Goal: Task Accomplishment & Management: Use online tool/utility

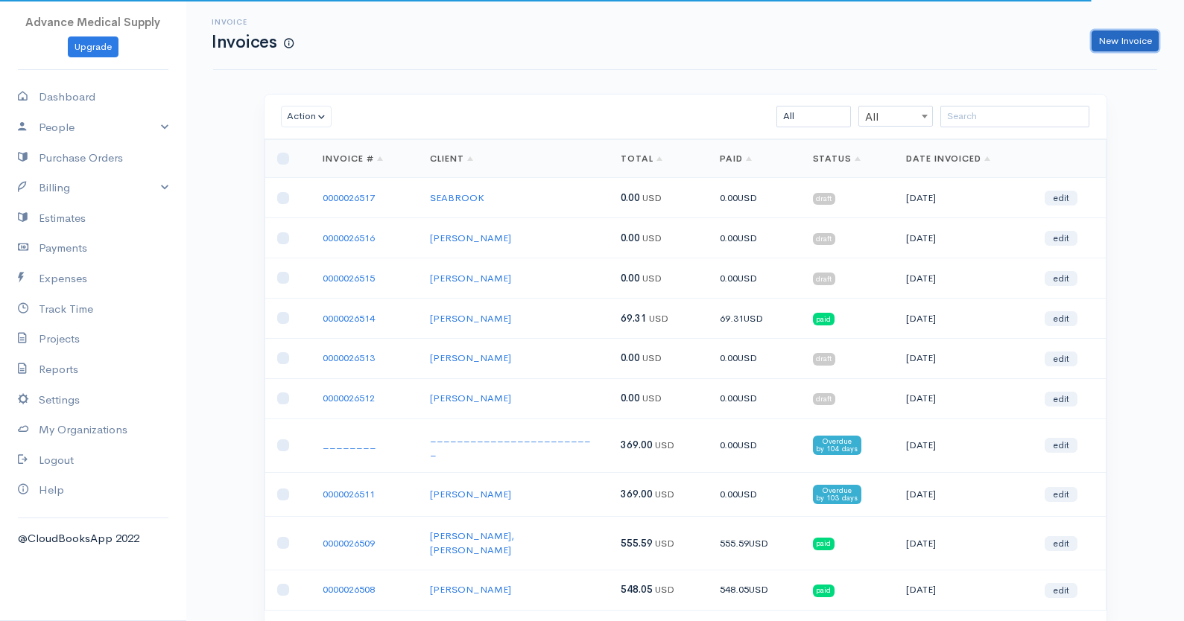
click at [1107, 43] on link "New Invoice" at bounding box center [1125, 42] width 67 height 22
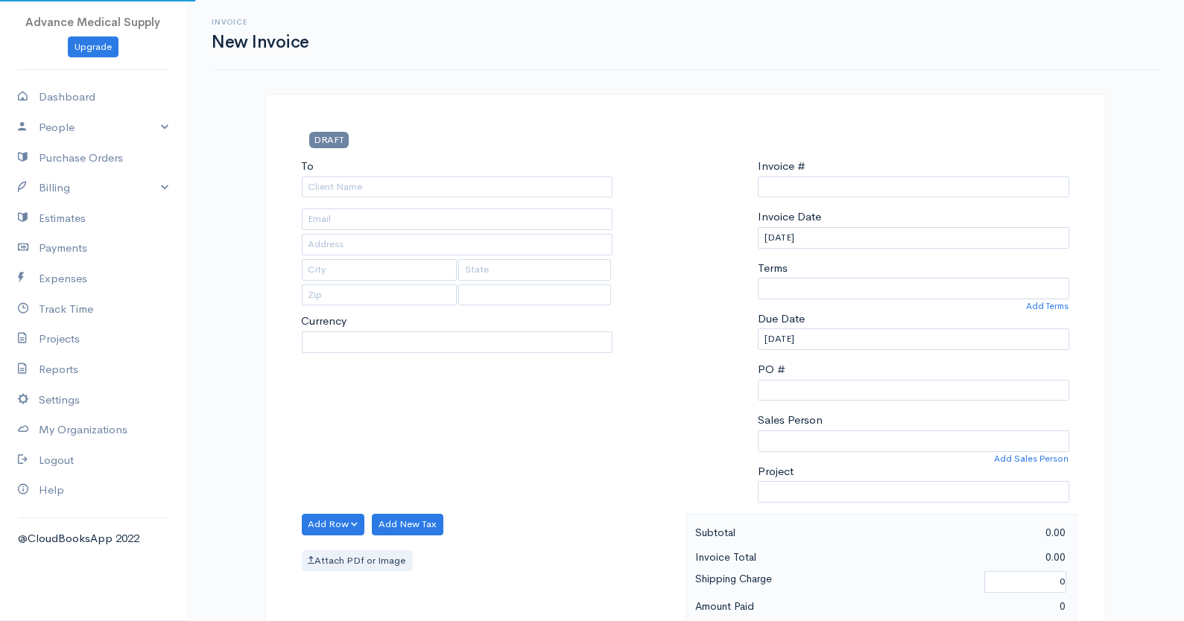
type input "0000026518"
select select "[GEOGRAPHIC_DATA]"
select select "USD"
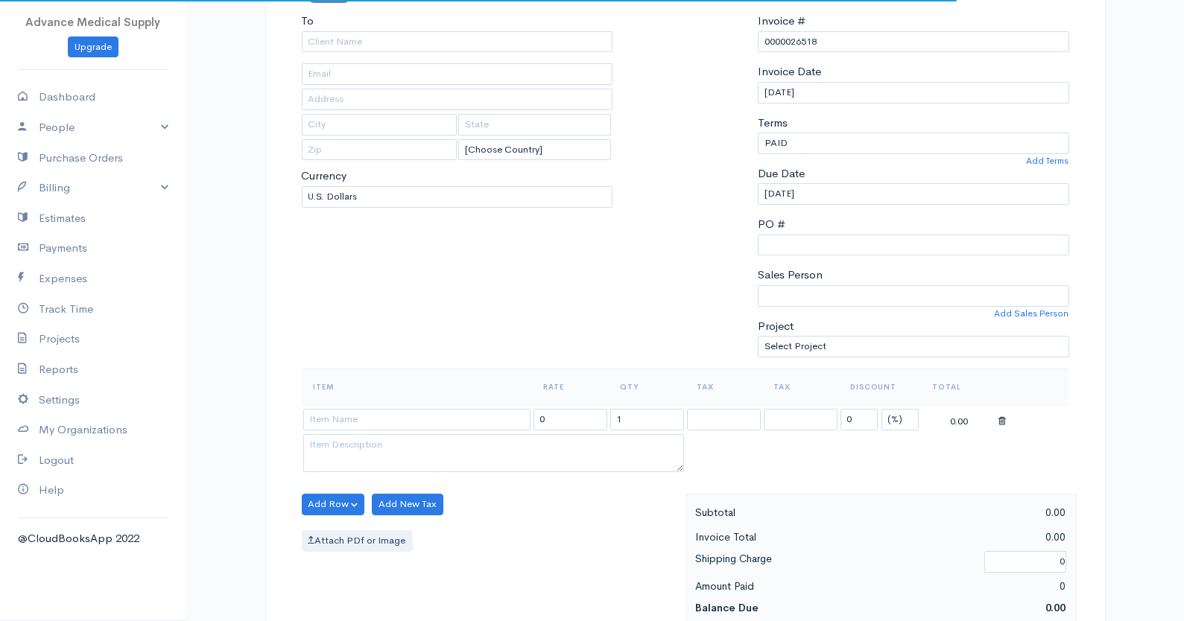
scroll to position [159, 0]
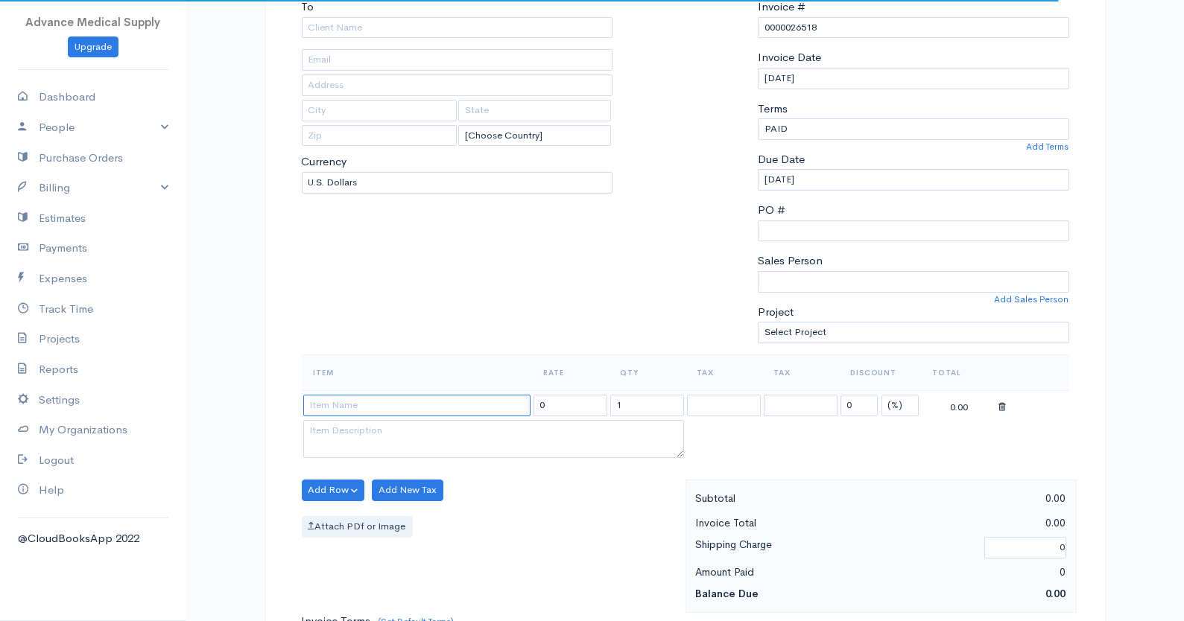
click at [352, 405] on input at bounding box center [416, 406] width 227 height 22
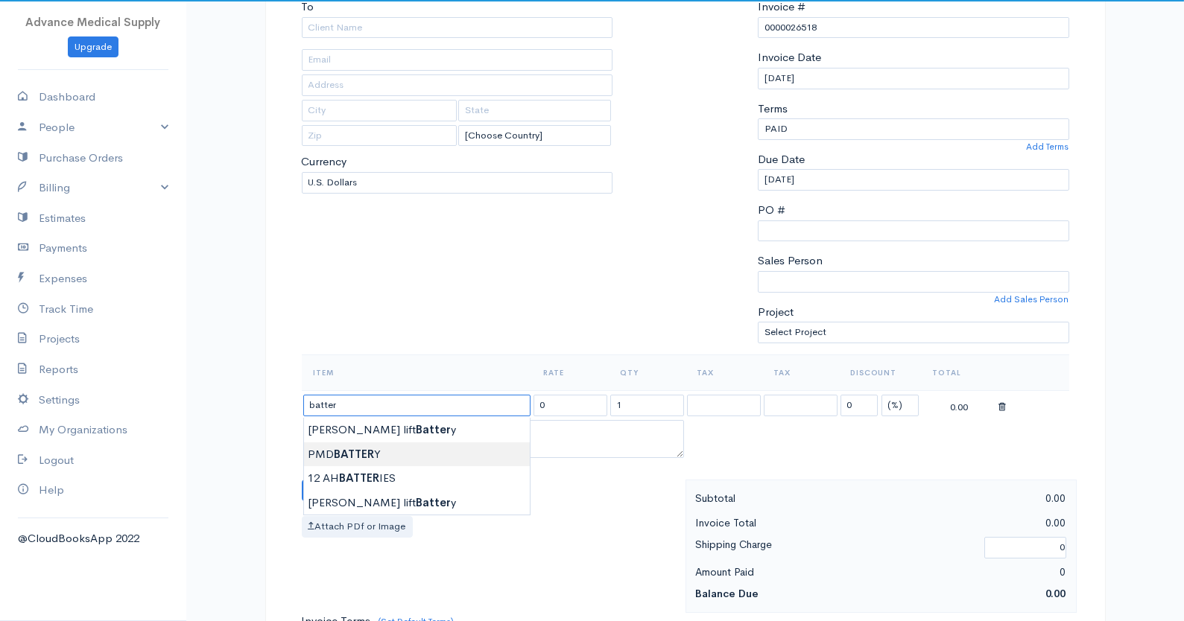
type input "PMD BATTERY"
type input "149.00"
select select "6.625"
type textarea "EACH"
click at [347, 449] on body "Advance Medical Supply Upgrade Dashboard People Clients Vendors Staff Users Pur…" at bounding box center [592, 530] width 1184 height 1379
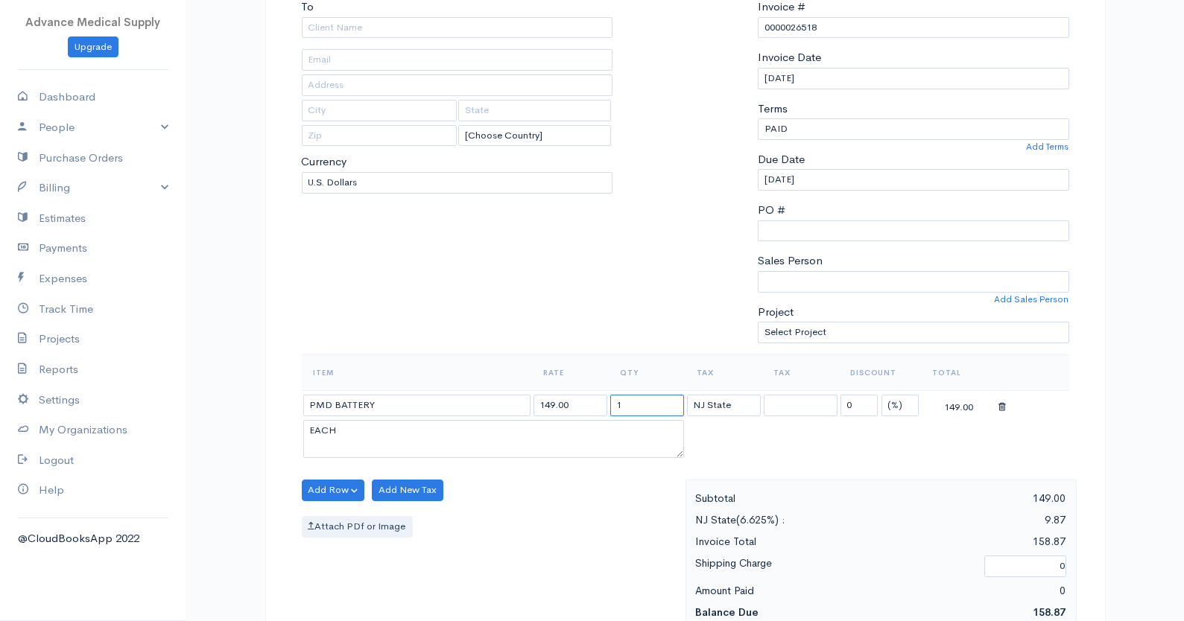
drag, startPoint x: 629, startPoint y: 401, endPoint x: 601, endPoint y: 401, distance: 27.6
click at [610, 401] on input "1" at bounding box center [647, 406] width 74 height 22
type input "2"
click at [595, 300] on div "To [Choose Country] [GEOGRAPHIC_DATA] [GEOGRAPHIC_DATA] [GEOGRAPHIC_DATA] [GEOG…" at bounding box center [457, 177] width 326 height 356
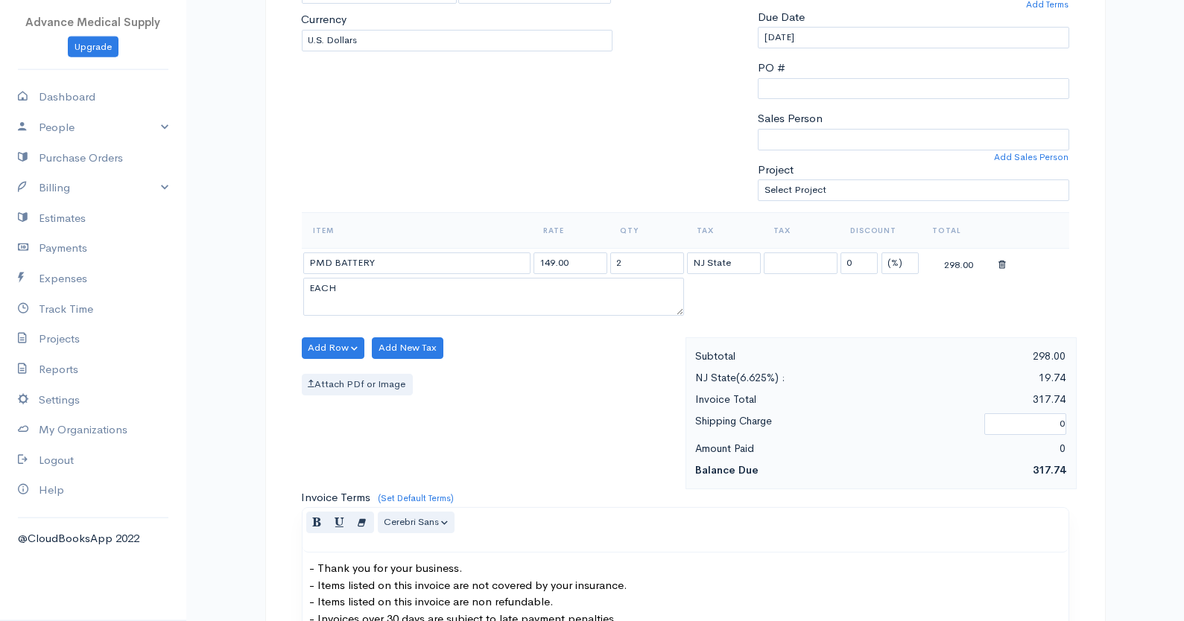
scroll to position [319, 0]
